Goal: Go to known website: Access a specific website the user already knows

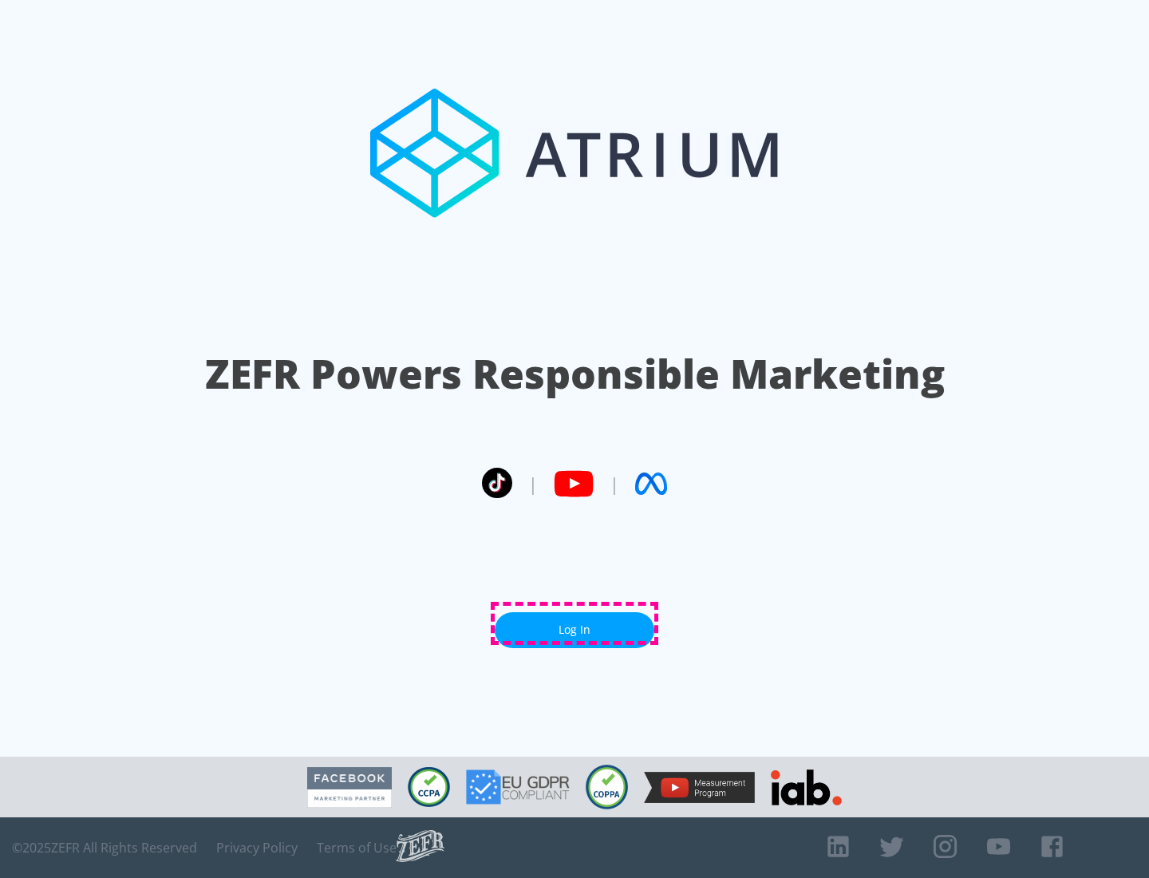
click at [575, 623] on link "Log In" at bounding box center [575, 630] width 160 height 36
